Goal: Task Accomplishment & Management: Use online tool/utility

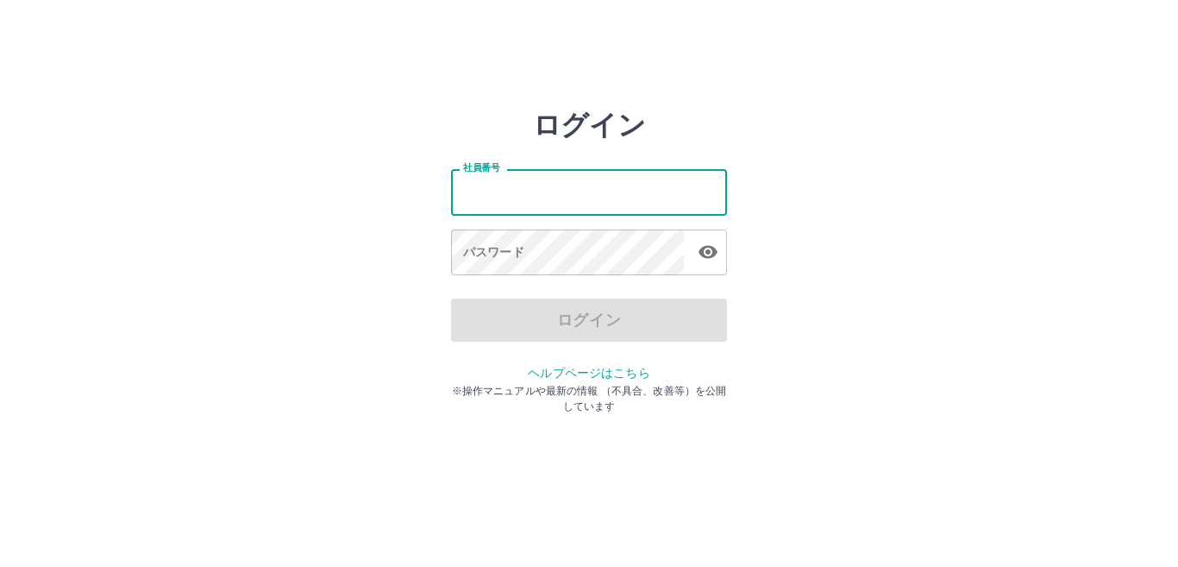
type input "*******"
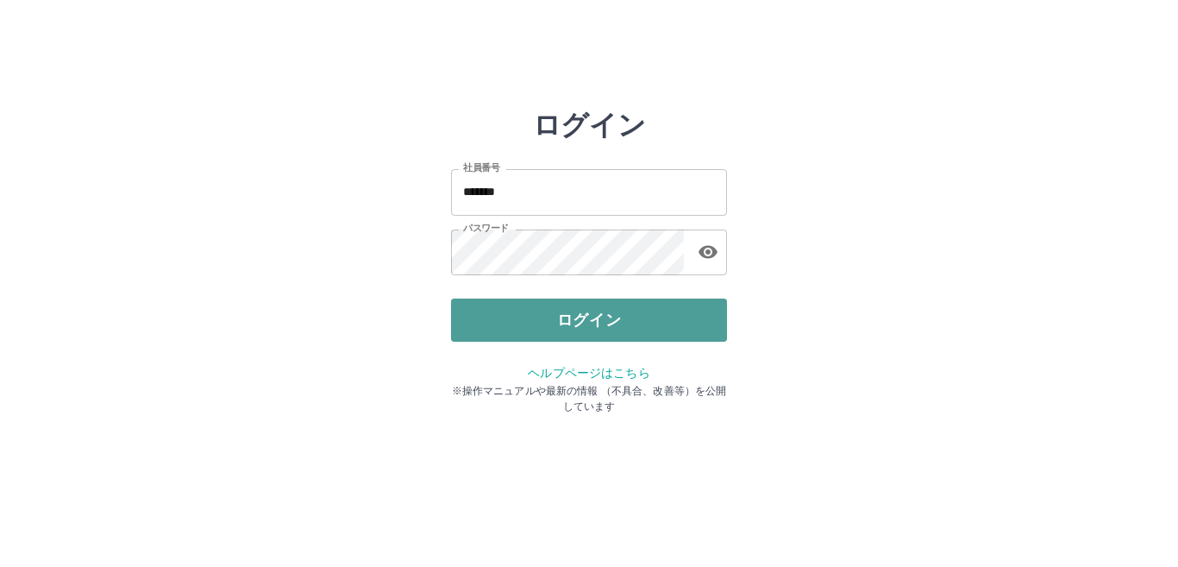
click at [551, 324] on button "ログイン" at bounding box center [589, 320] width 276 height 43
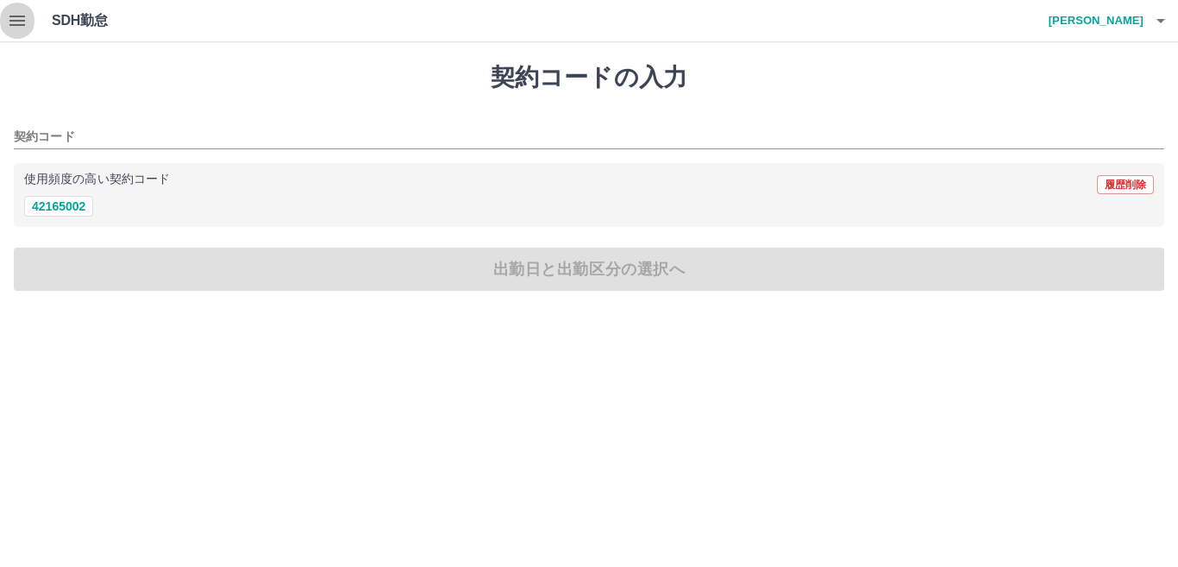
click at [26, 22] on icon "button" at bounding box center [17, 20] width 21 height 21
click at [28, 22] on button "button" at bounding box center [17, 20] width 35 height 41
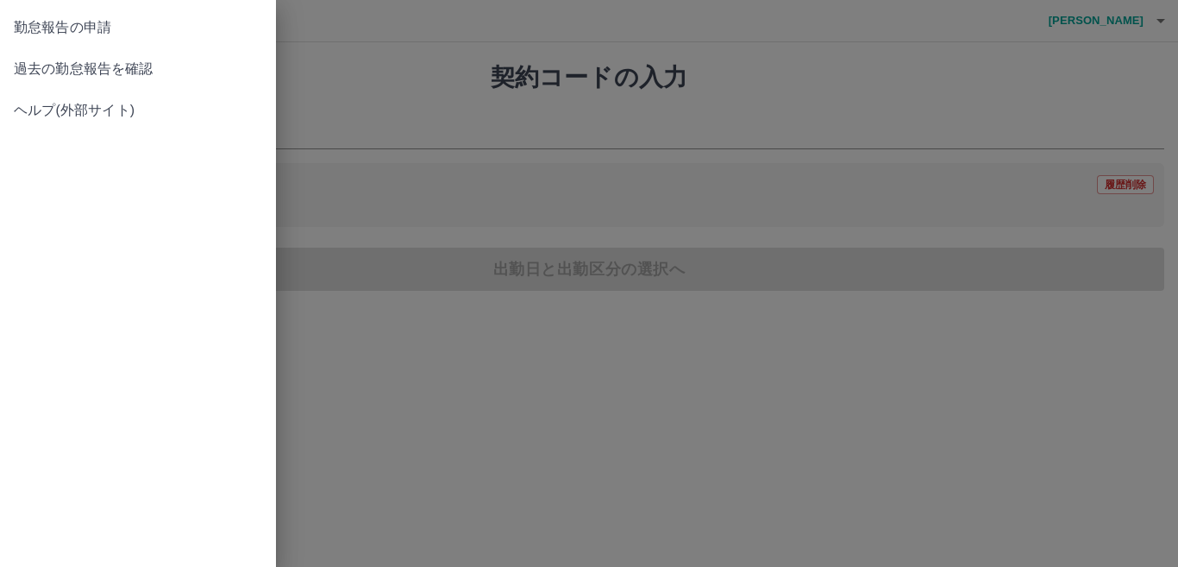
click at [67, 67] on span "過去の勤怠報告を確認" at bounding box center [138, 69] width 248 height 21
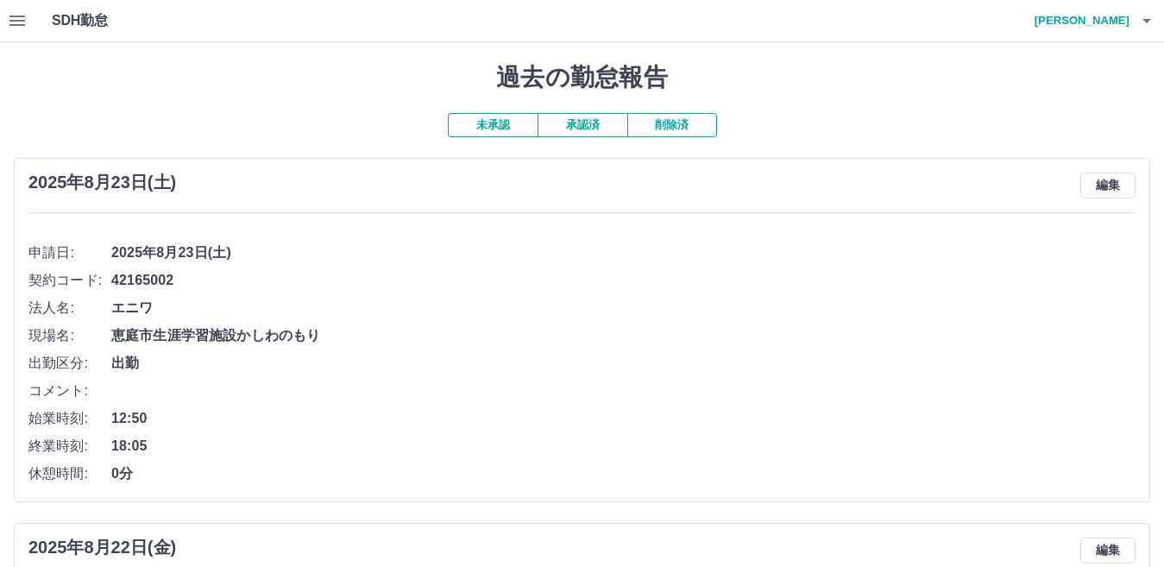
click at [485, 129] on button "未承認" at bounding box center [493, 125] width 90 height 24
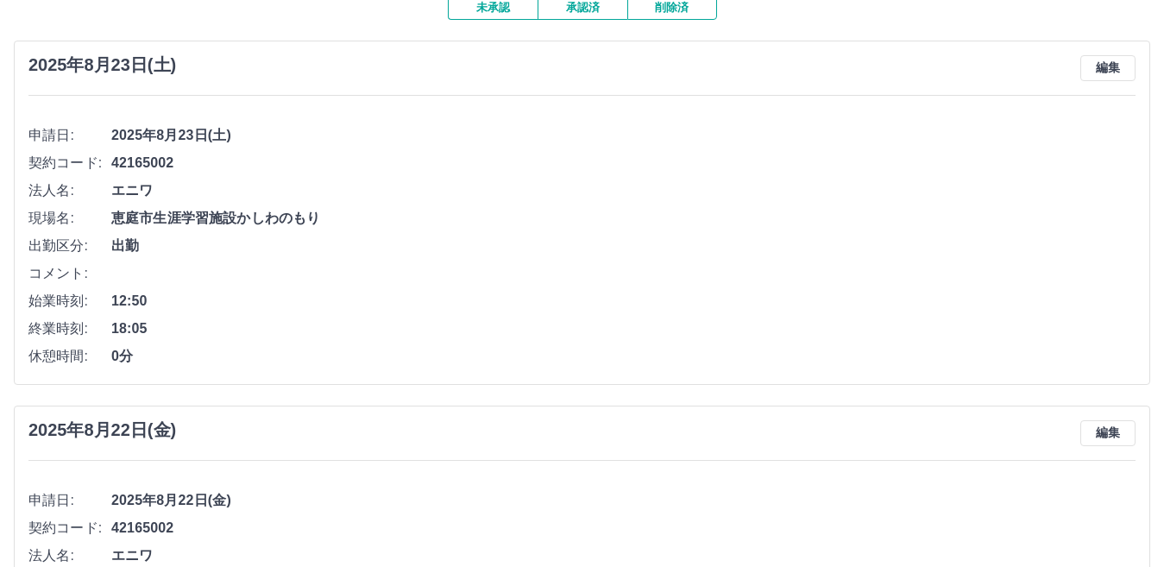
scroll to position [86, 0]
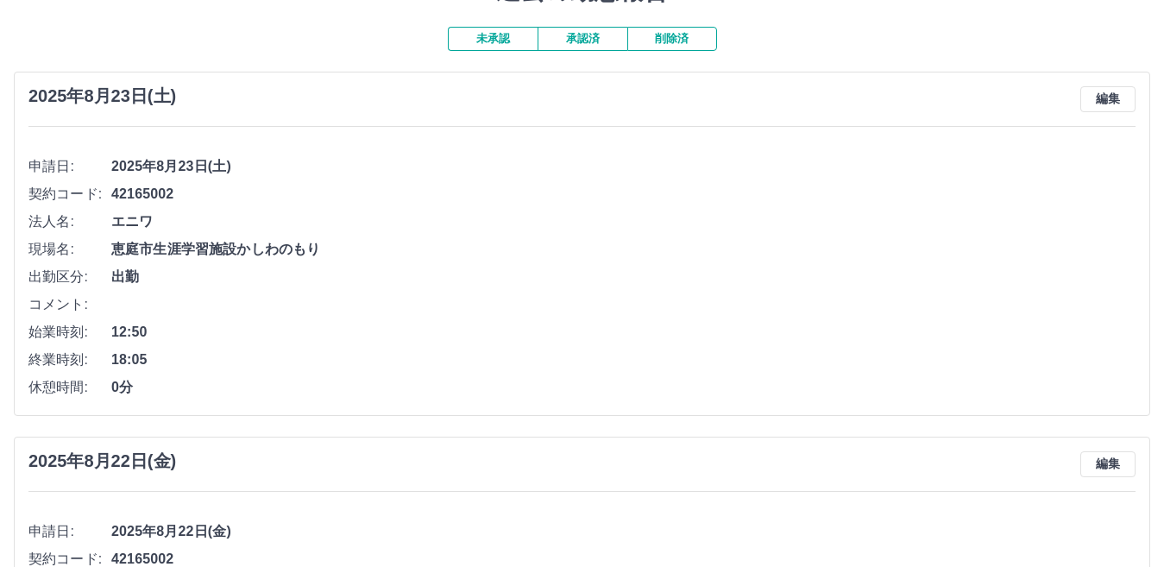
click at [500, 45] on button "未承認" at bounding box center [493, 39] width 90 height 24
click at [573, 40] on button "承認済" at bounding box center [582, 39] width 90 height 24
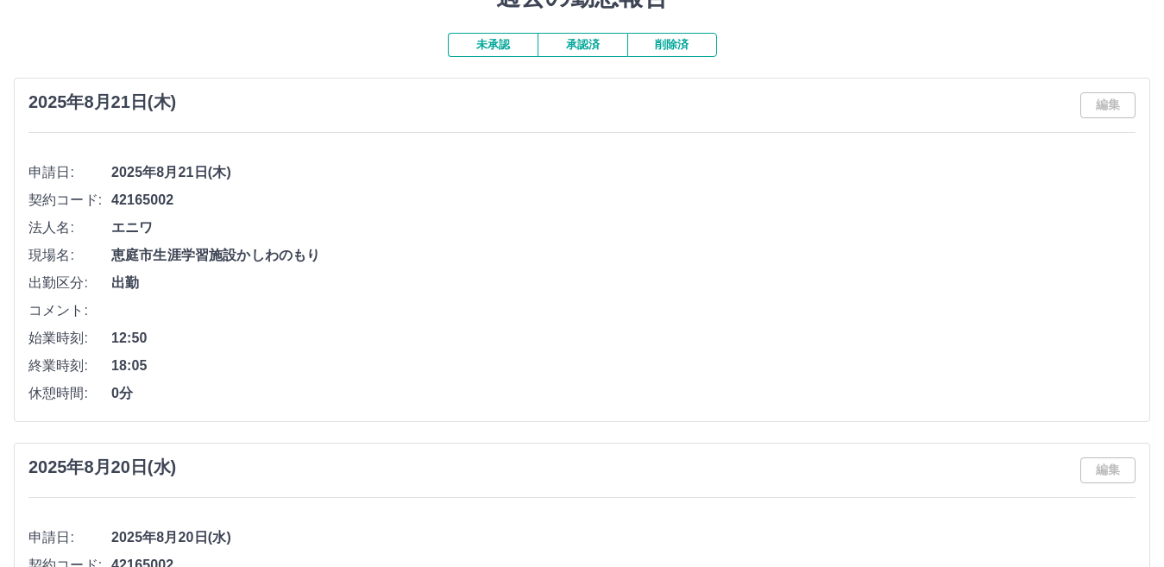
scroll to position [0, 0]
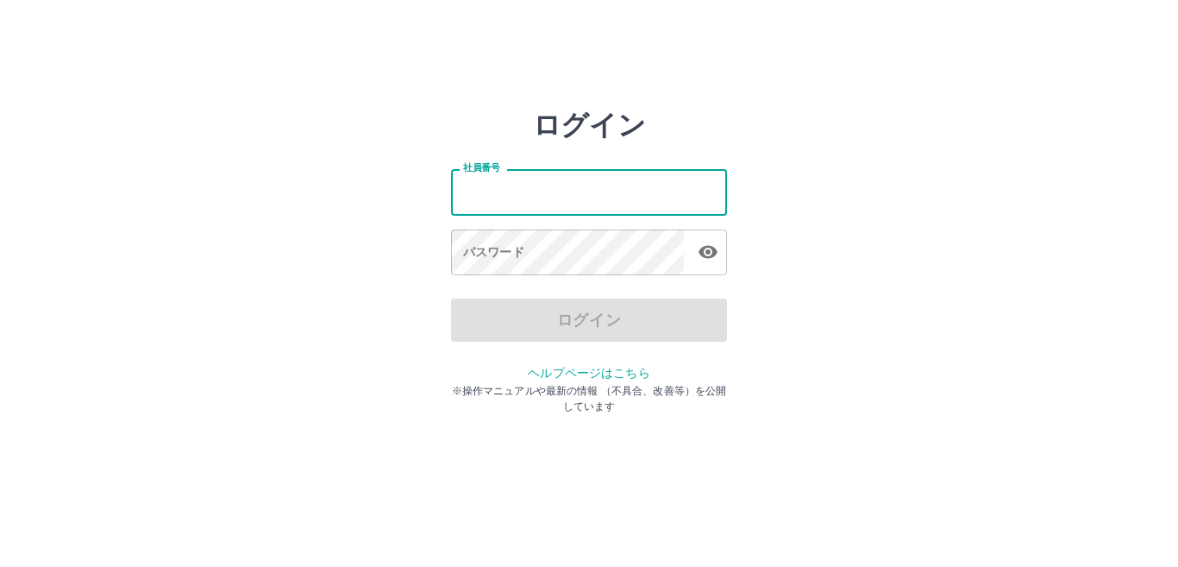
click at [518, 198] on input "社員番号" at bounding box center [589, 192] width 276 height 46
type input "*******"
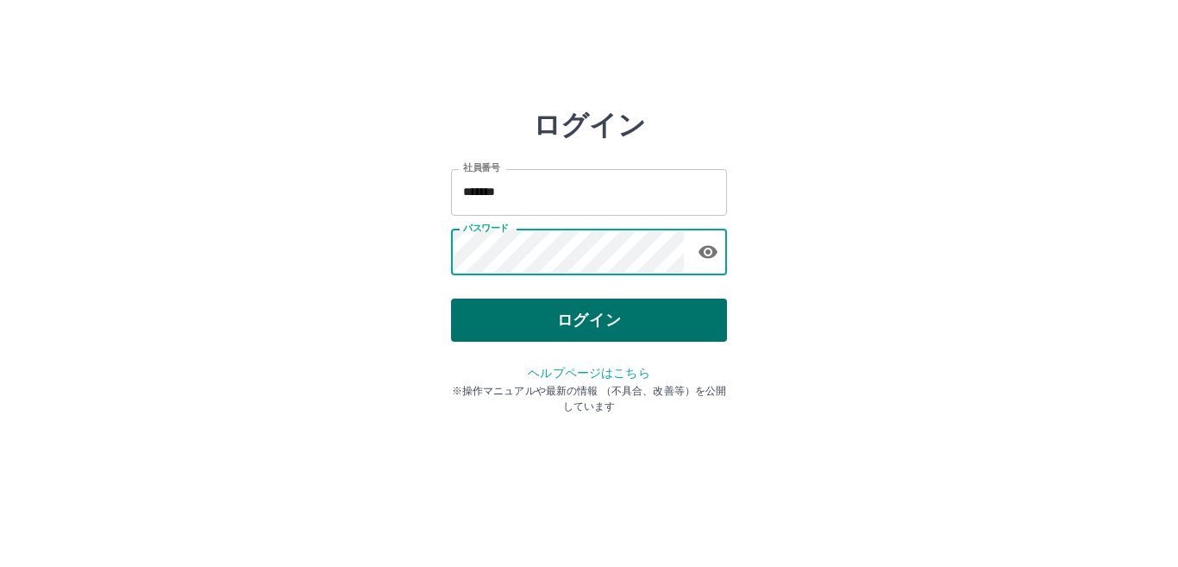
click at [556, 317] on button "ログイン" at bounding box center [589, 320] width 276 height 43
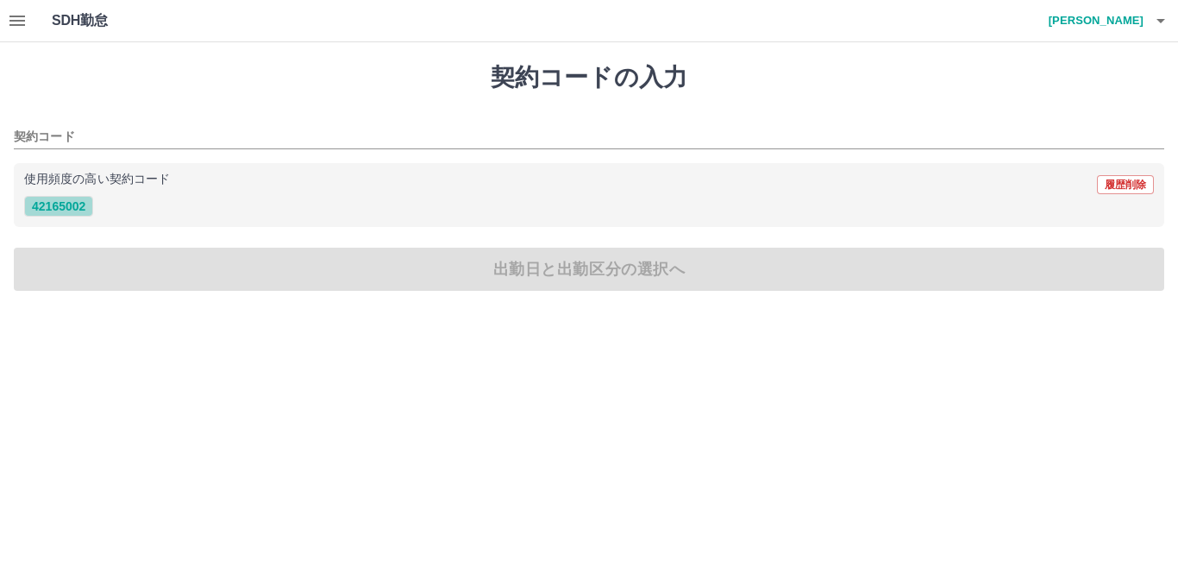
click at [81, 208] on button "42165002" at bounding box center [58, 206] width 69 height 21
type input "********"
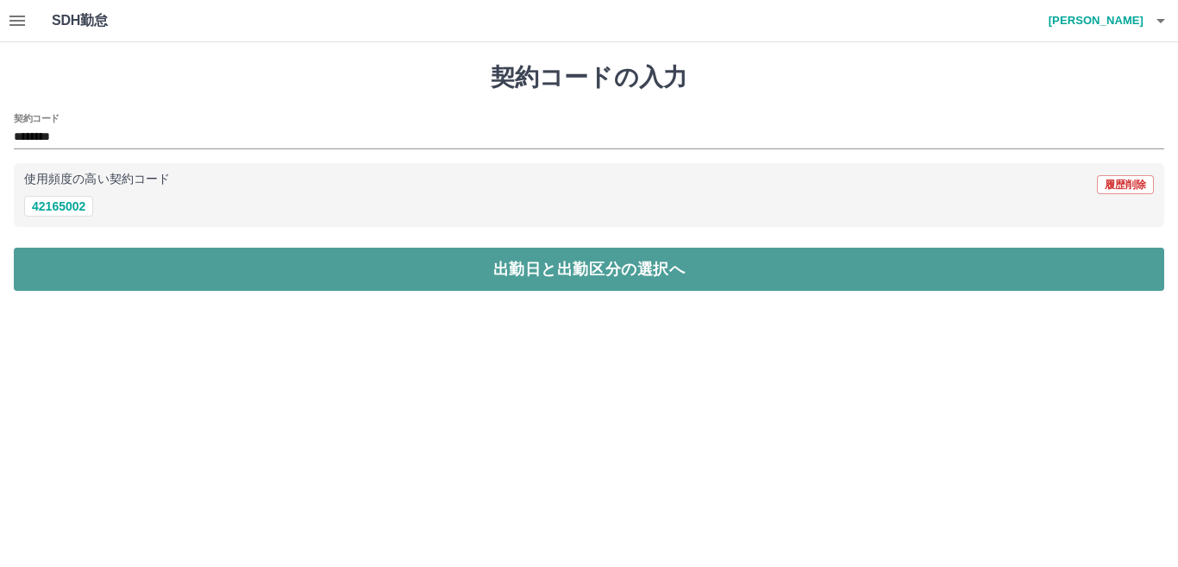
click at [507, 278] on button "出勤日と出勤区分の選択へ" at bounding box center [589, 269] width 1151 height 43
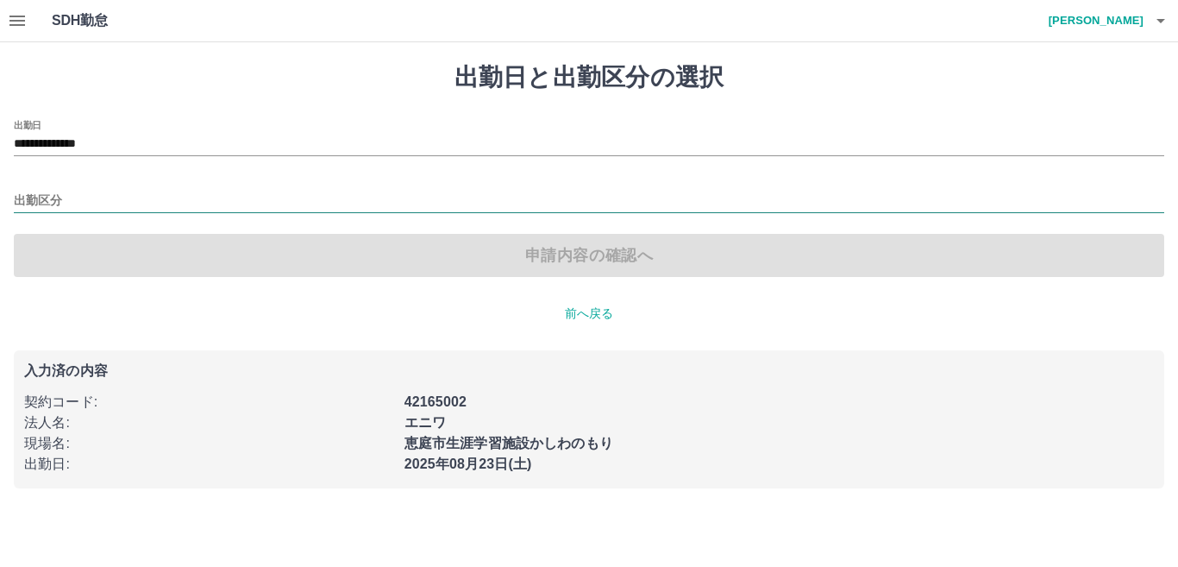
click at [98, 197] on input "出勤区分" at bounding box center [589, 202] width 1151 height 22
